Goal: Task Accomplishment & Management: Use online tool/utility

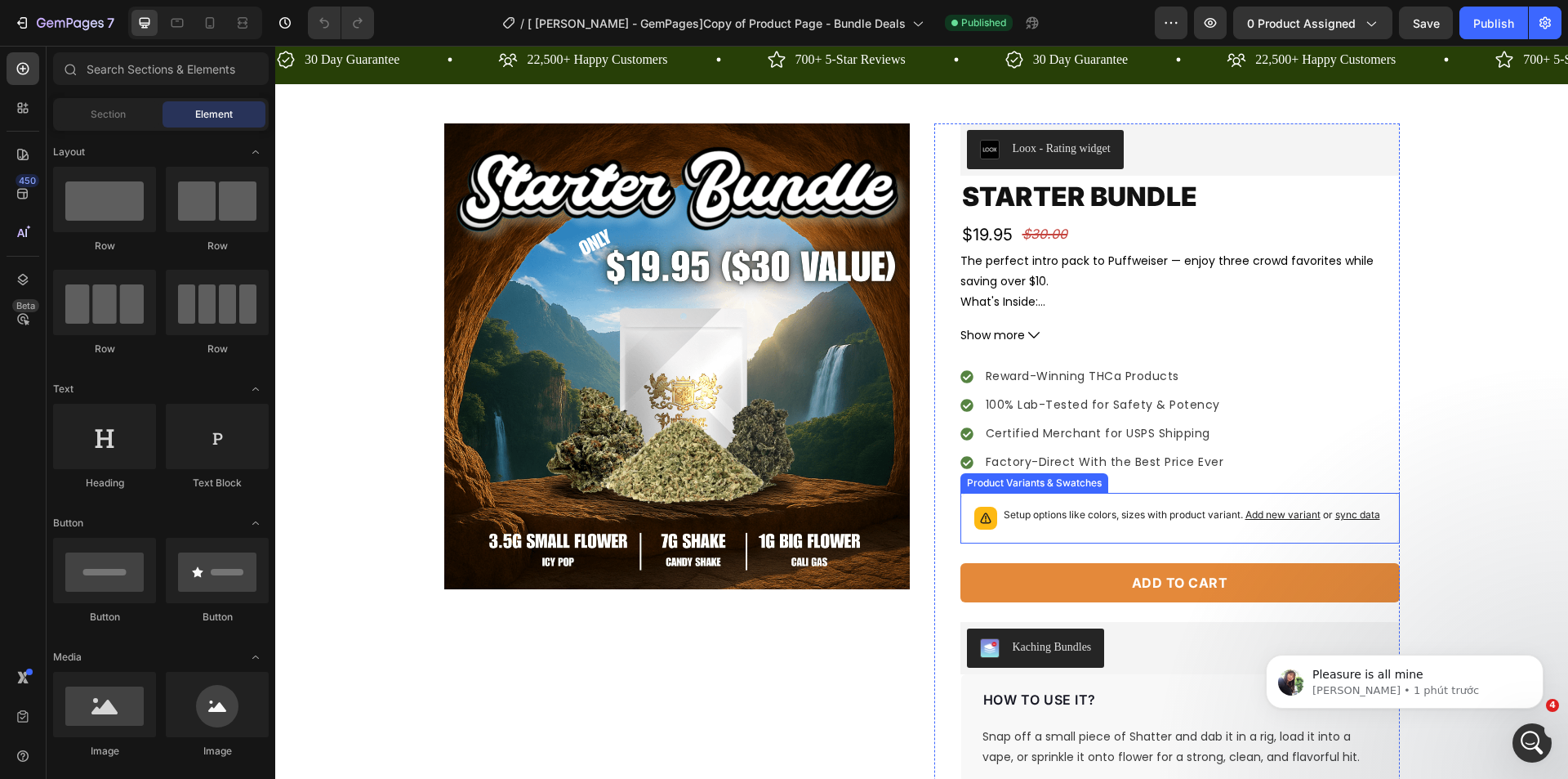
scroll to position [82, 0]
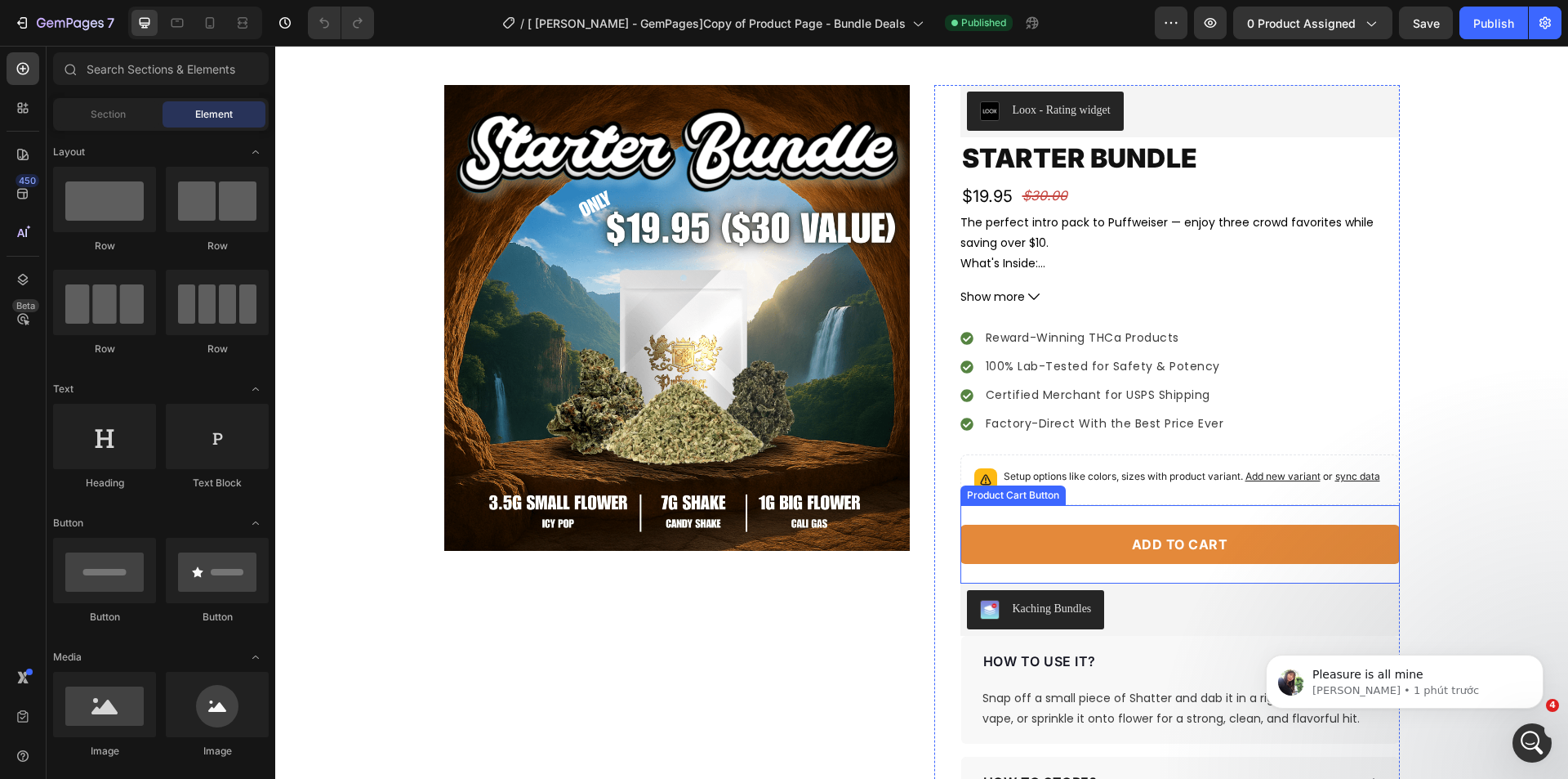
click at [1031, 544] on button "Add to cart" at bounding box center [1180, 543] width 439 height 39
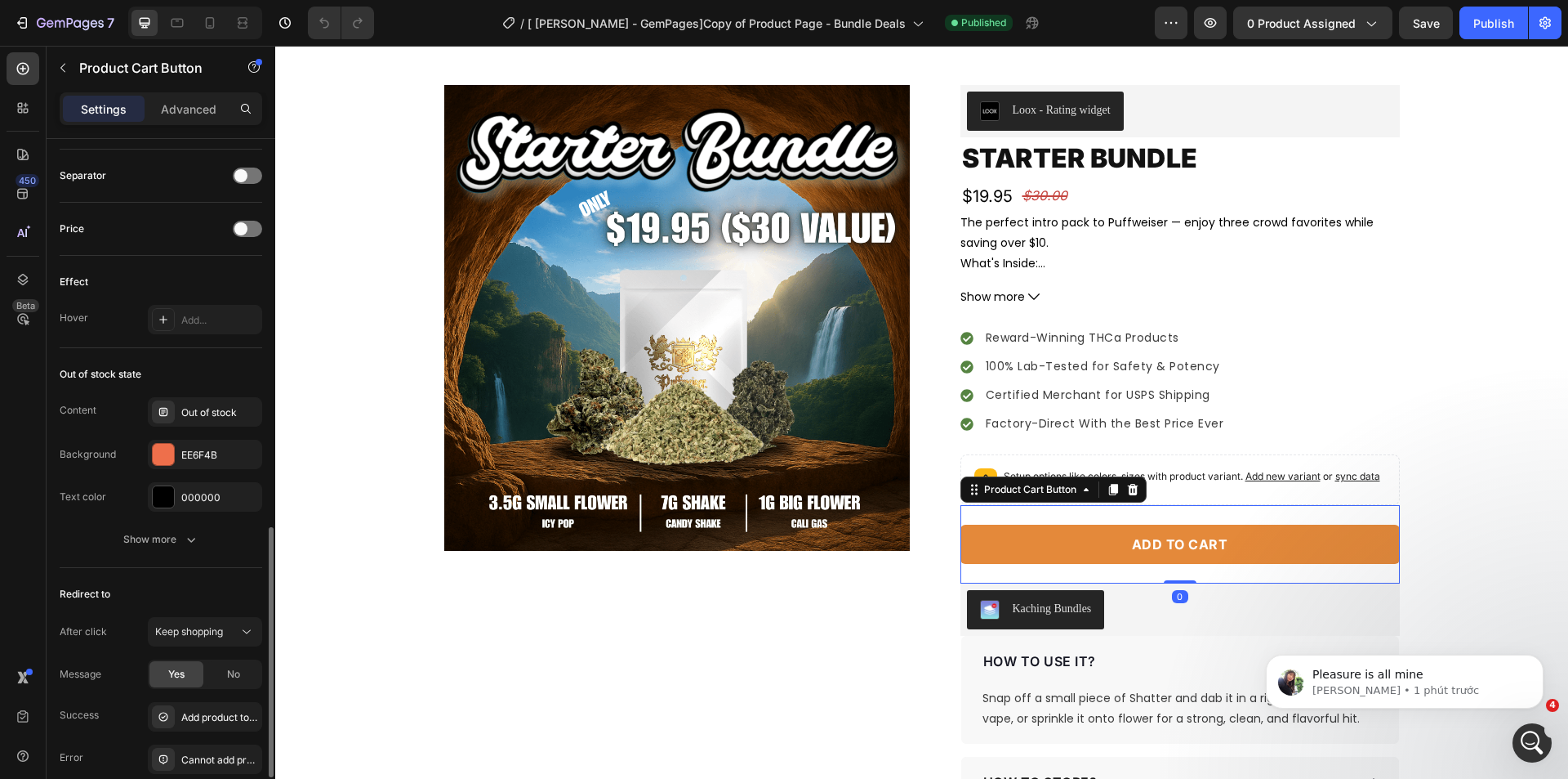
scroll to position [1192, 0]
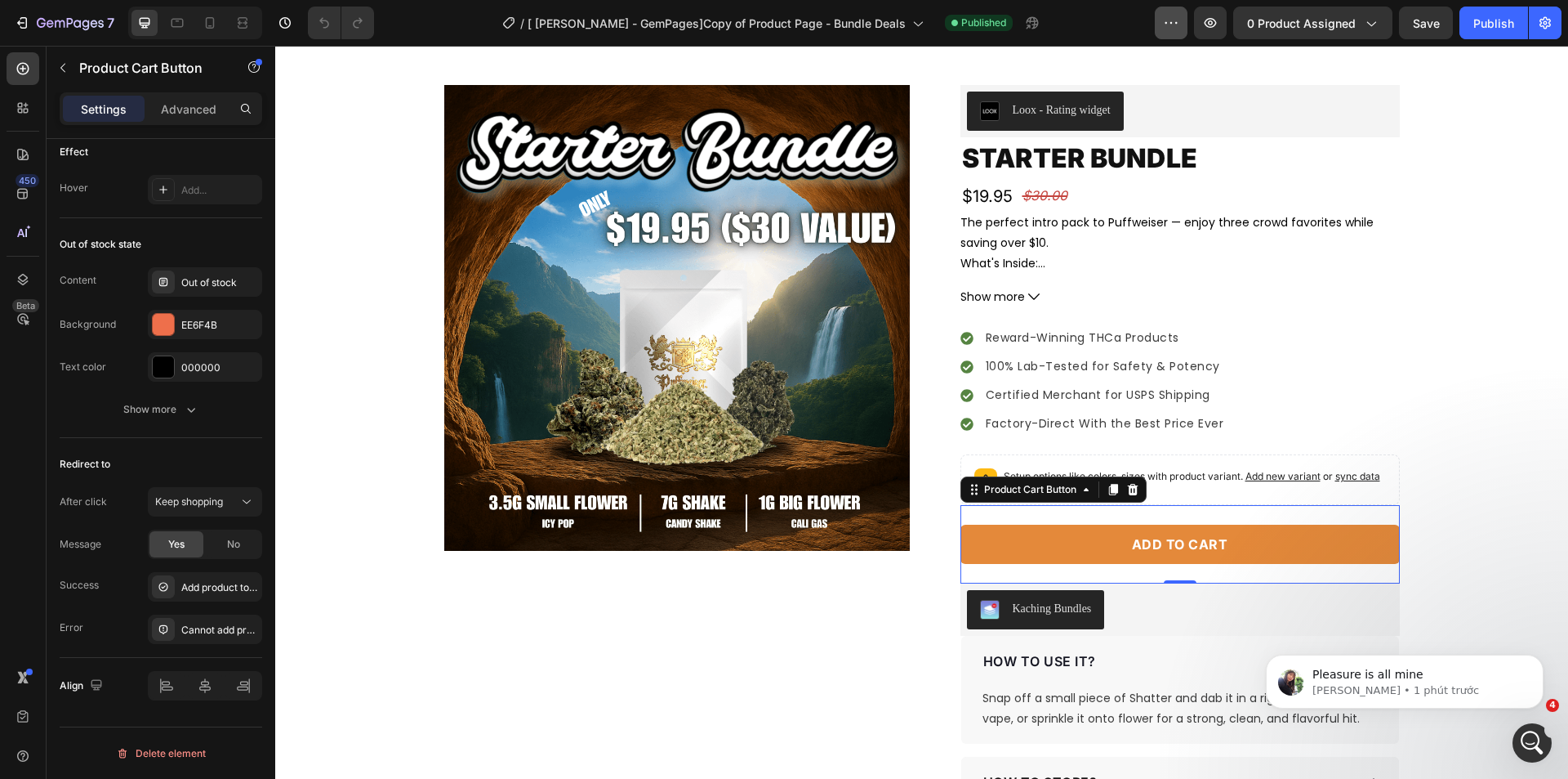
click at [1175, 28] on icon "button" at bounding box center [1171, 23] width 16 height 16
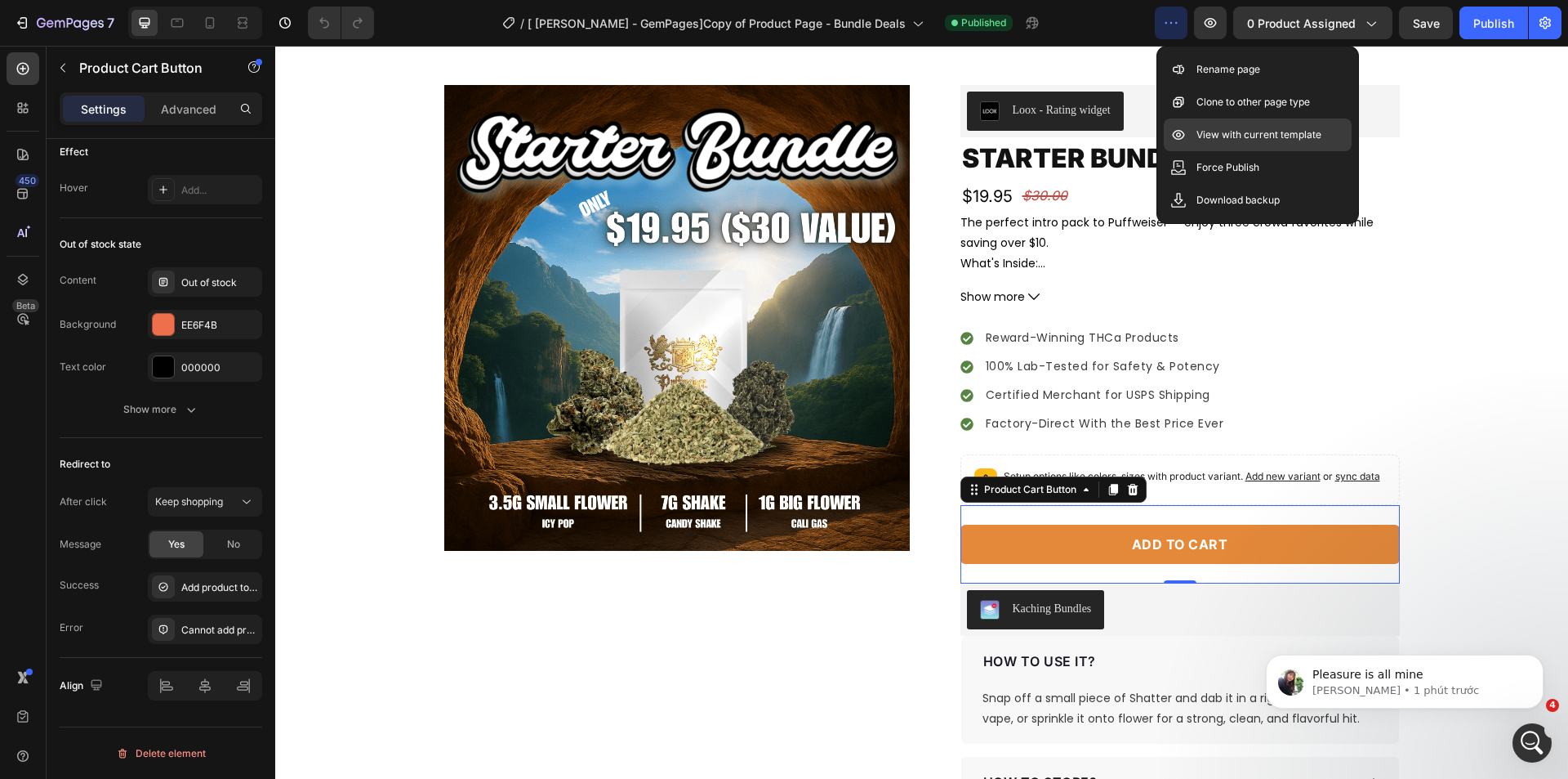
click at [1234, 140] on p "View with current template" at bounding box center [1258, 135] width 125 height 16
click at [179, 499] on span "Keep shopping" at bounding box center [189, 501] width 68 height 12
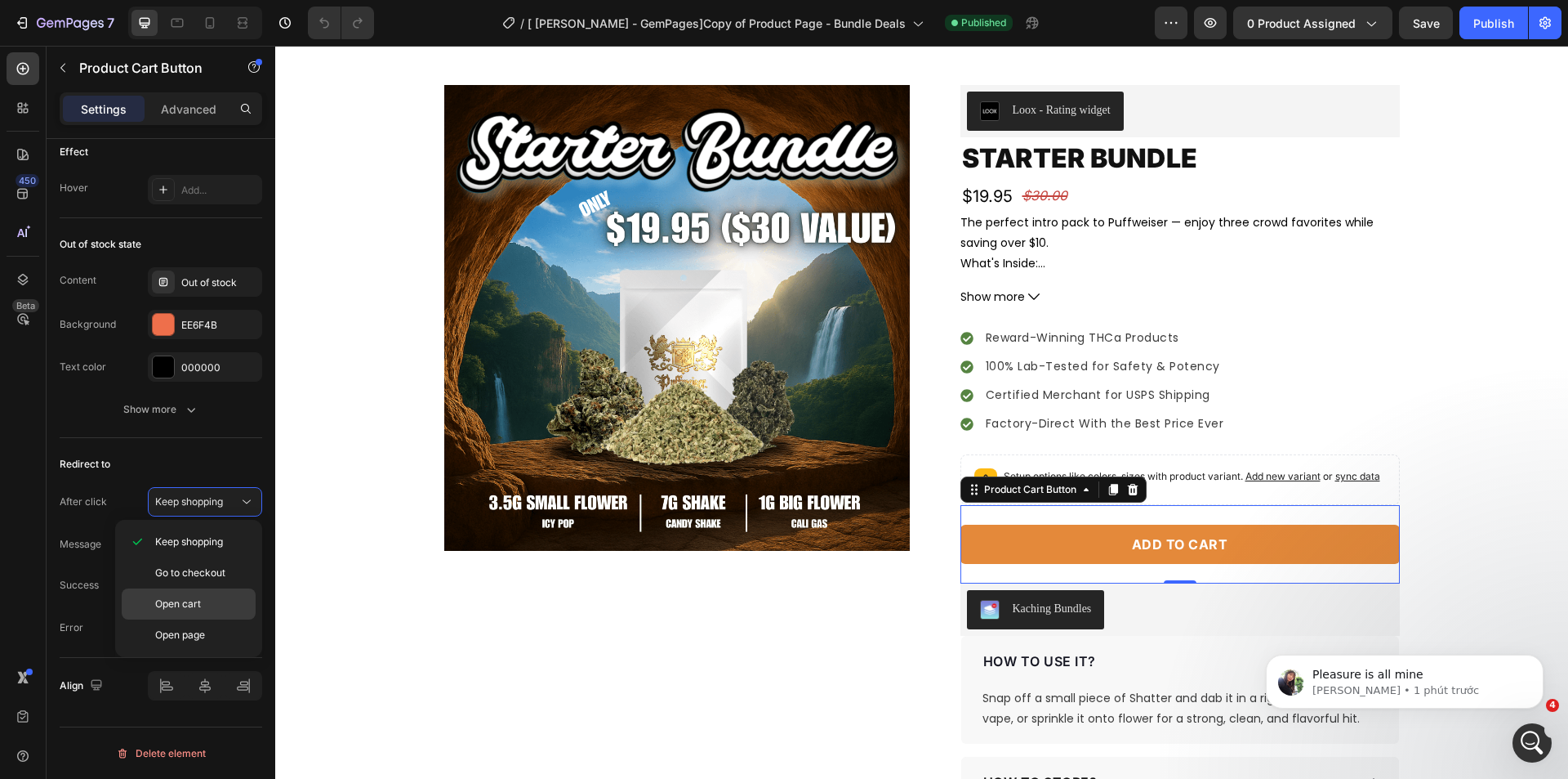
drag, startPoint x: 192, startPoint y: 603, endPoint x: 864, endPoint y: 183, distance: 792.5
click at [192, 603] on span "Open cart" at bounding box center [178, 603] width 45 height 15
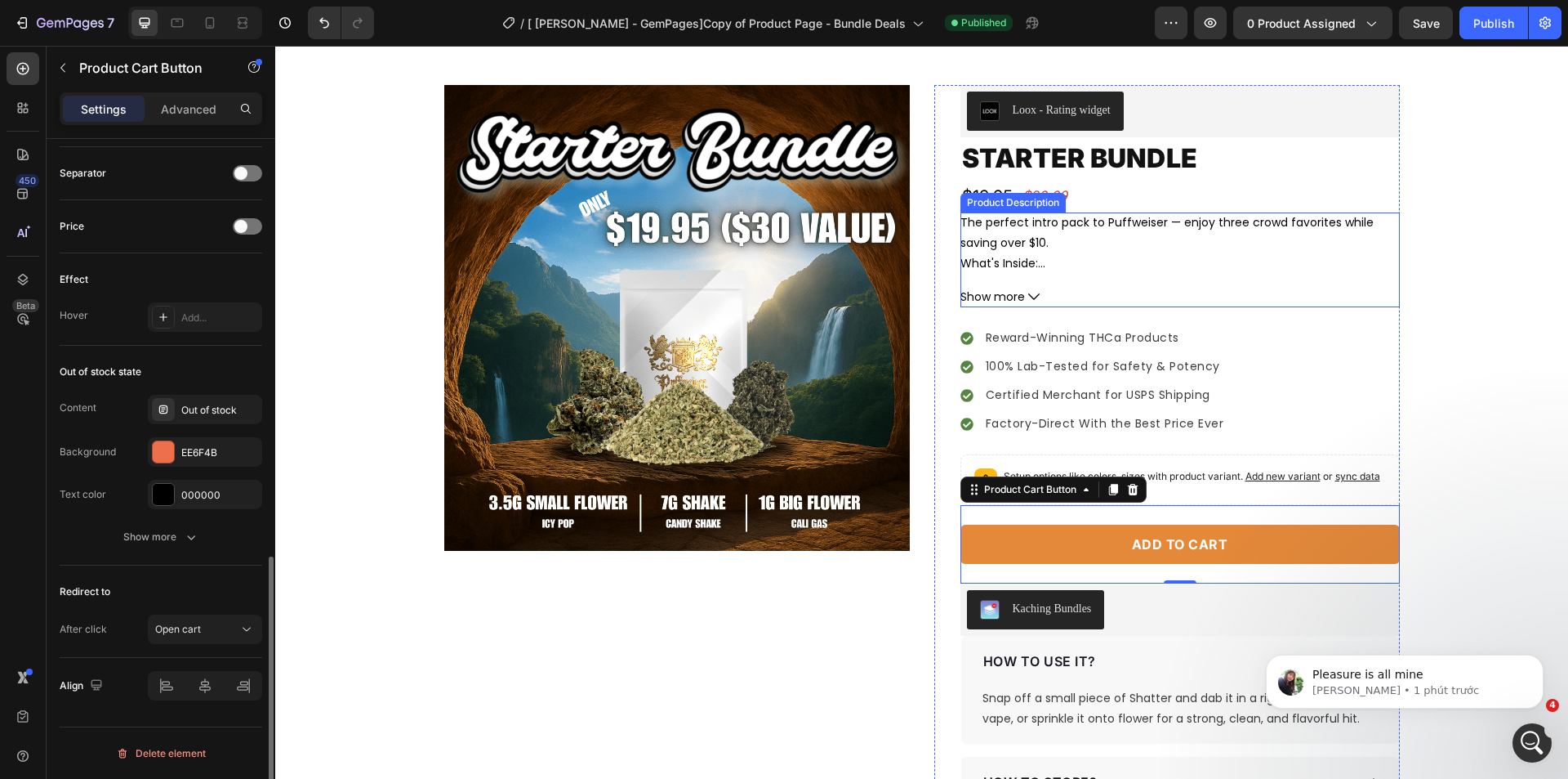
scroll to position [1065, 0]
click at [1495, 18] on div "Publish" at bounding box center [1493, 23] width 41 height 17
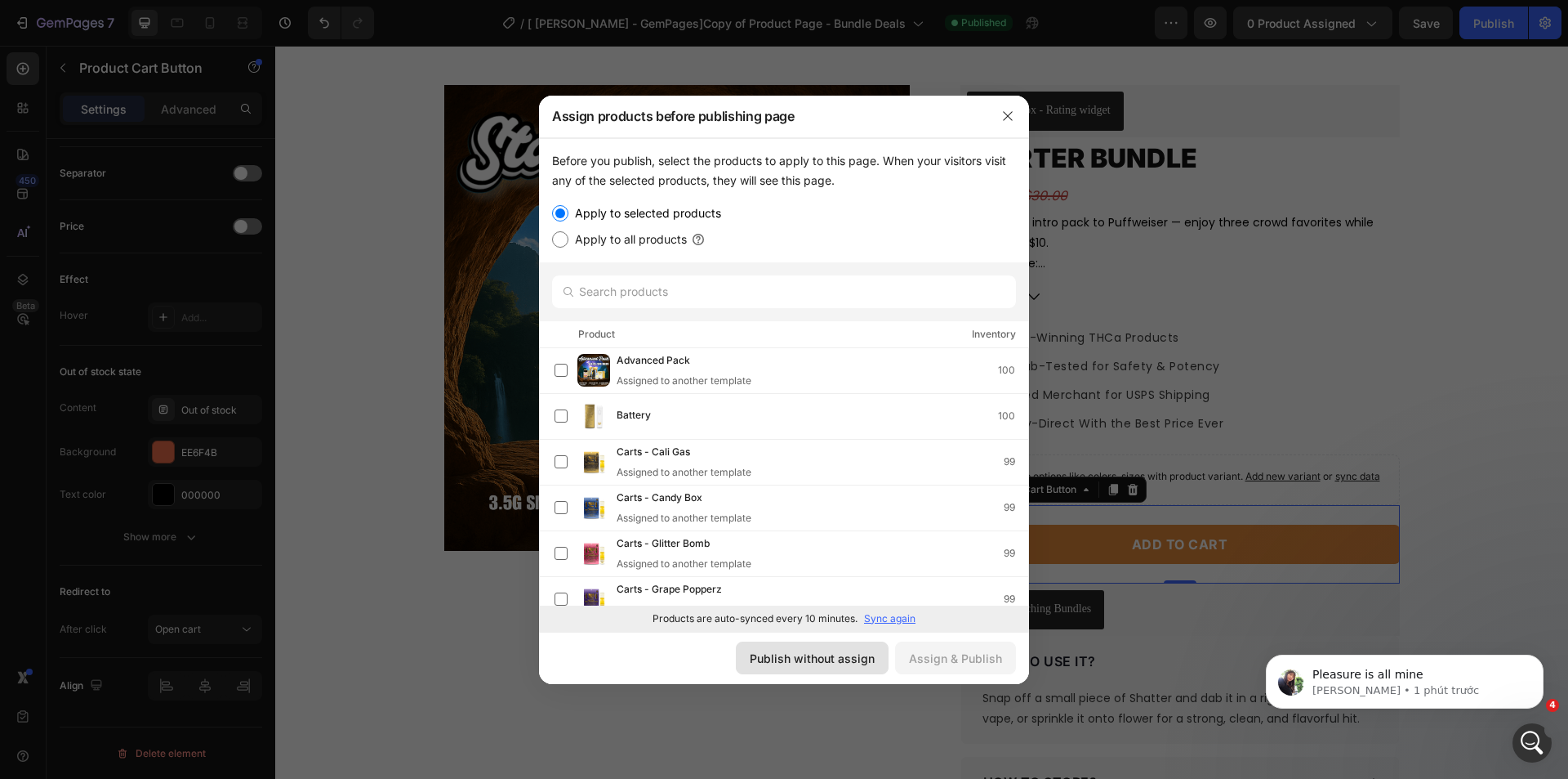
click at [834, 659] on div "Publish without assign" at bounding box center [811, 658] width 125 height 17
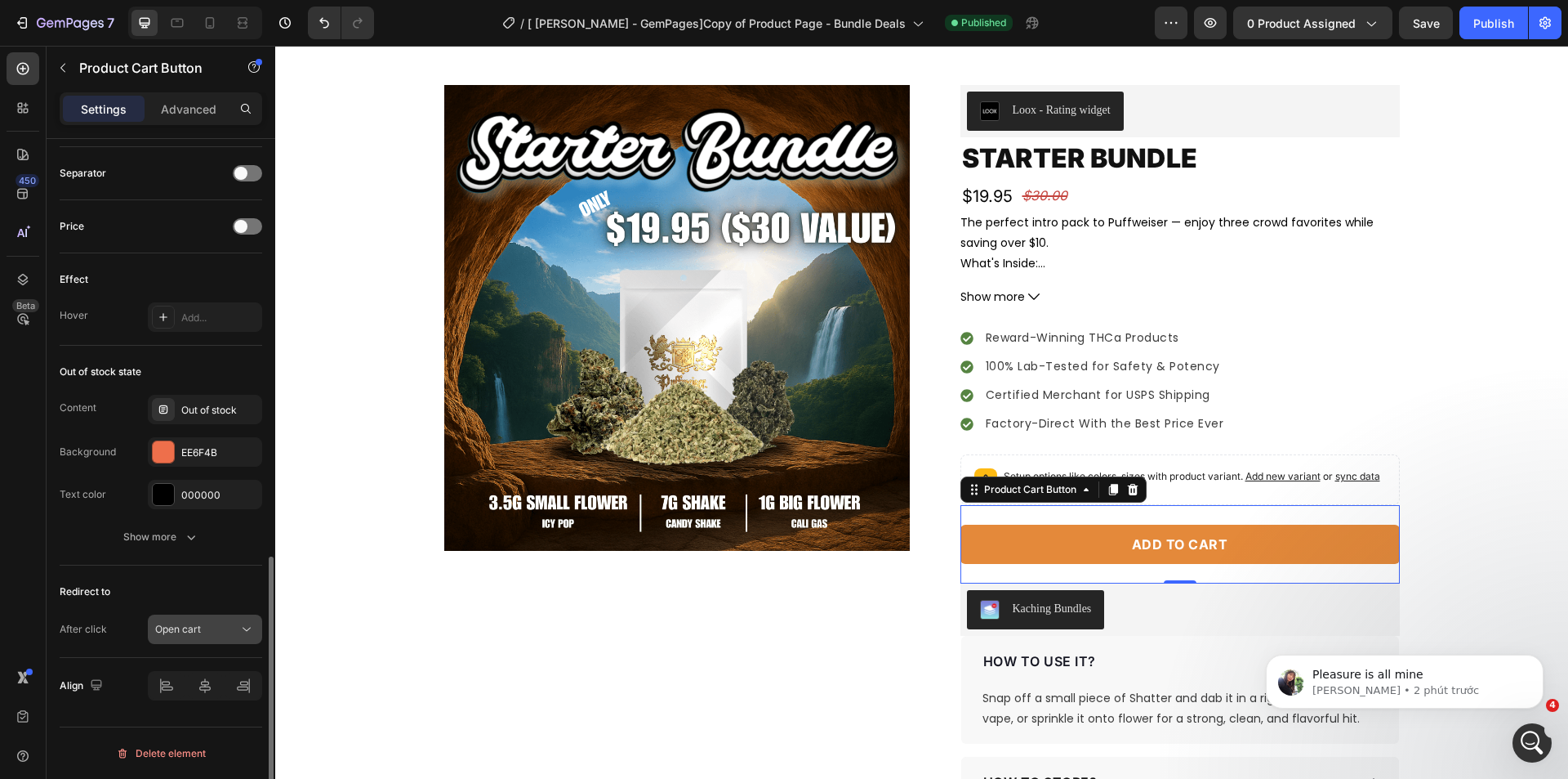
click at [198, 637] on button "Open cart" at bounding box center [205, 629] width 115 height 29
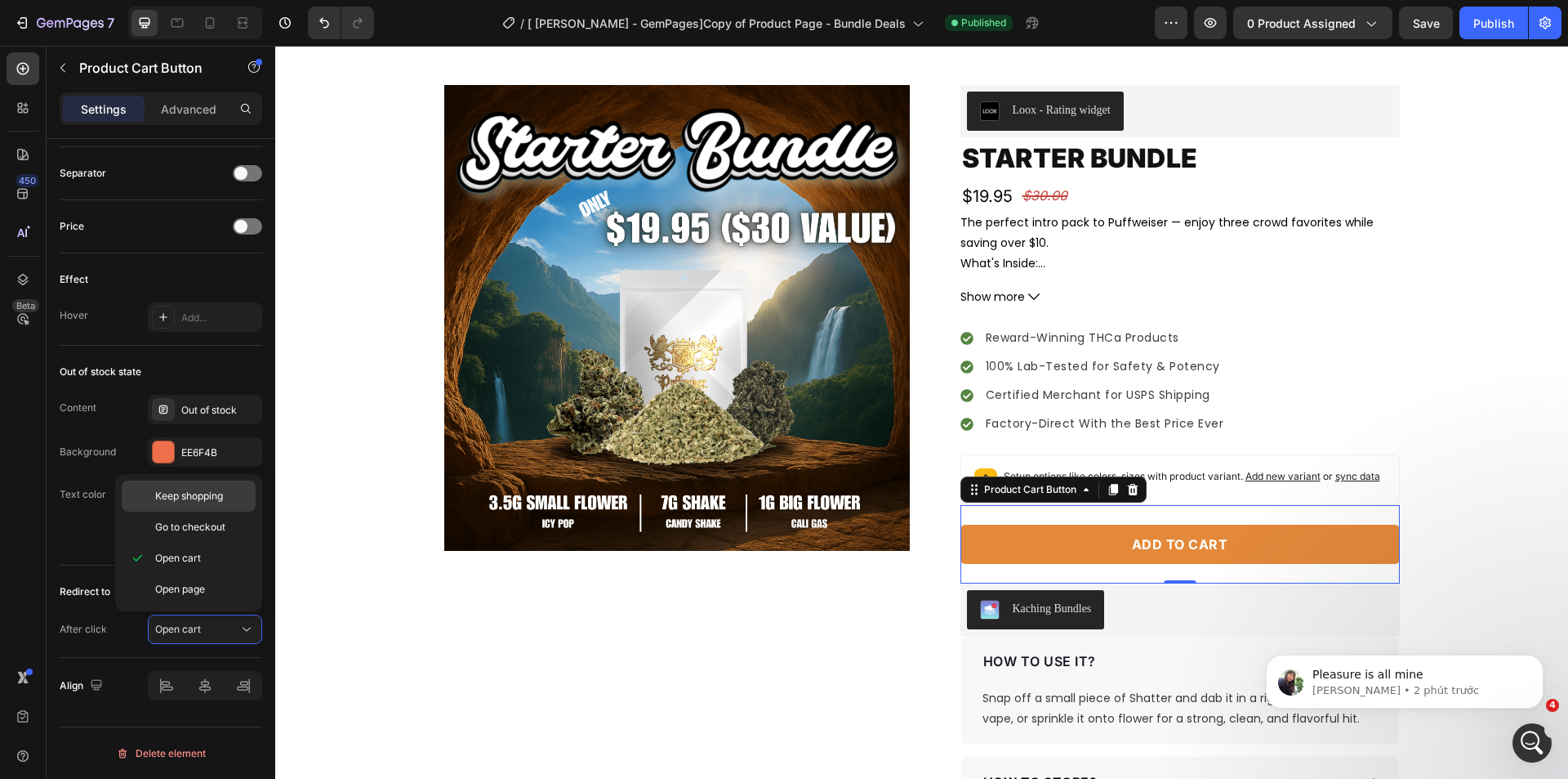
click at [219, 488] on div "Keep shopping" at bounding box center [188, 496] width 134 height 31
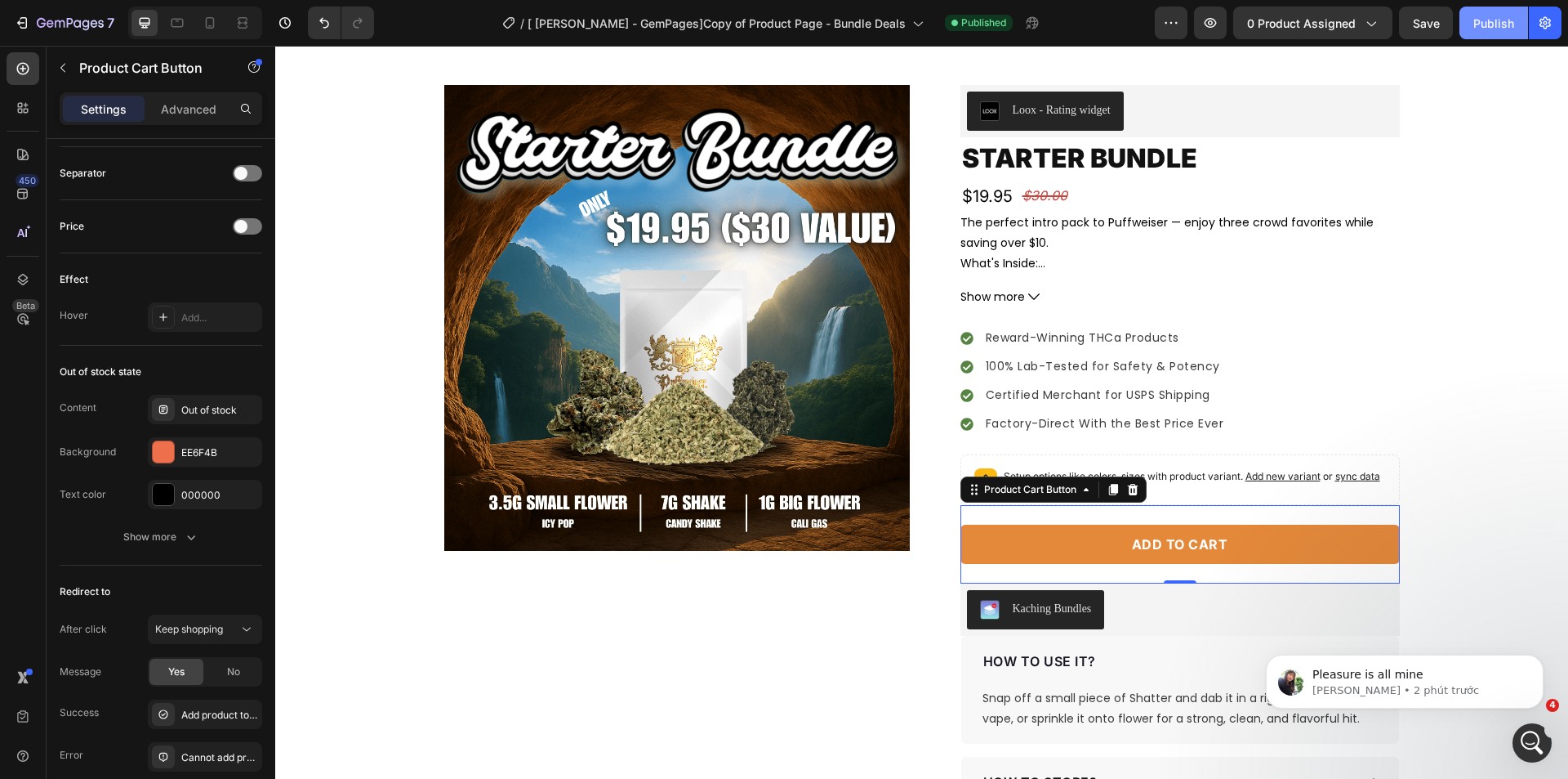
click at [1488, 15] on div "Publish" at bounding box center [1493, 23] width 41 height 17
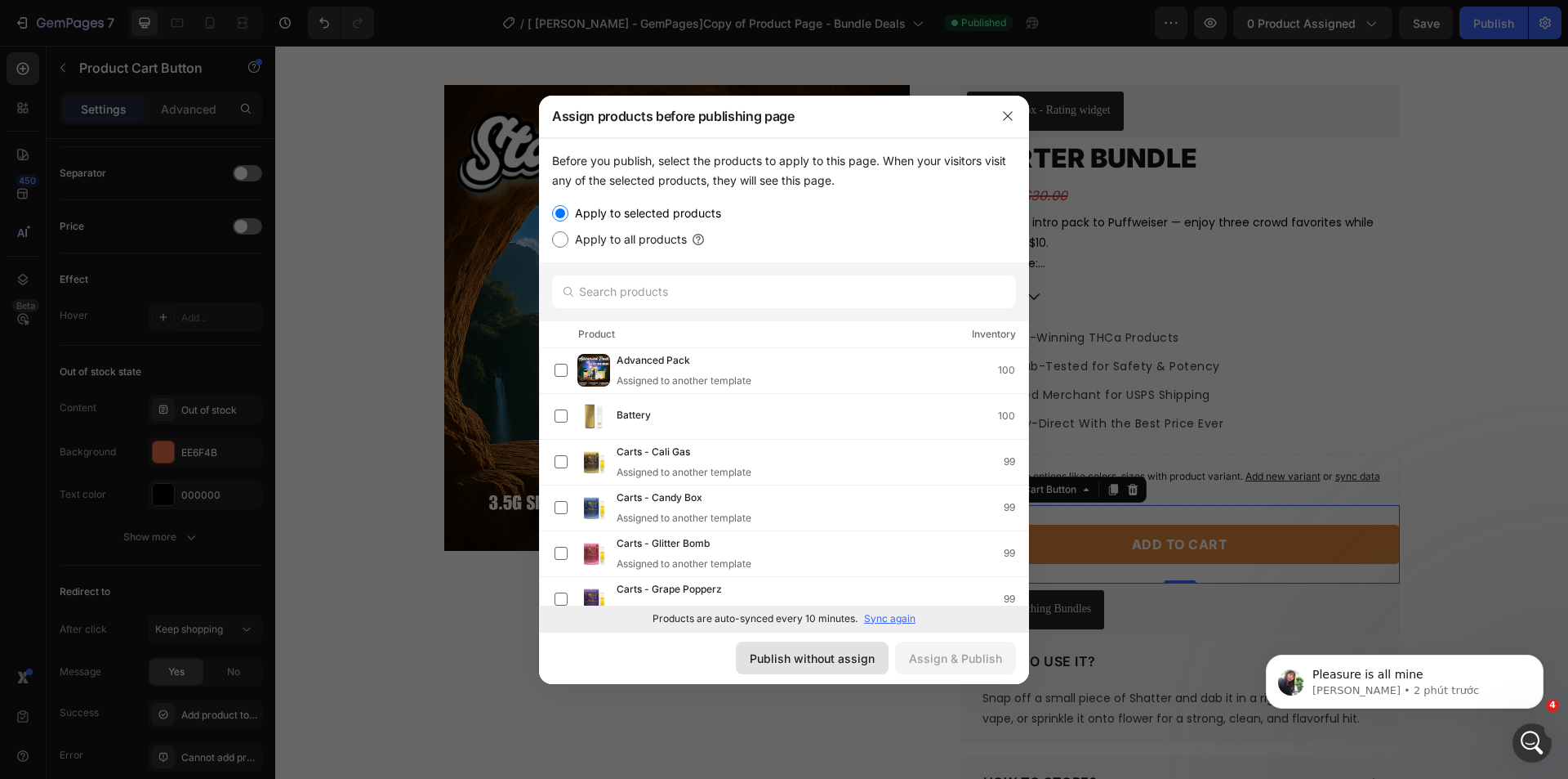
click at [836, 670] on button "Publish without assign" at bounding box center [812, 658] width 153 height 33
